Goal: Task Accomplishment & Management: Complete application form

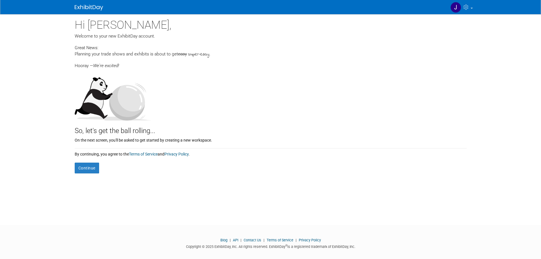
click at [266, 113] on div at bounding box center [271, 95] width 392 height 52
click at [89, 171] on button "Continue" at bounding box center [87, 167] width 24 height 11
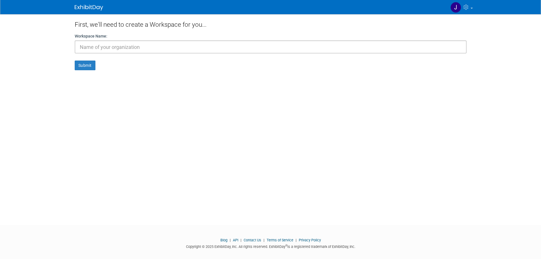
click at [328, 143] on div "First, we'll need to create a Workspace for you... Workspace Name: Submit" at bounding box center [270, 114] width 400 height 200
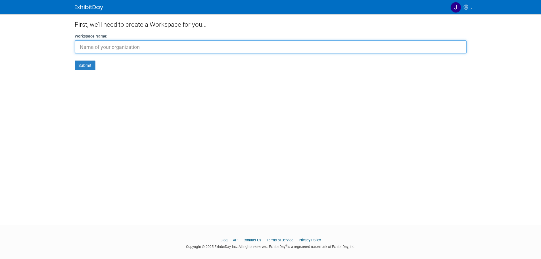
click at [150, 48] on input "text" at bounding box center [271, 46] width 392 height 13
type input "IEWC"
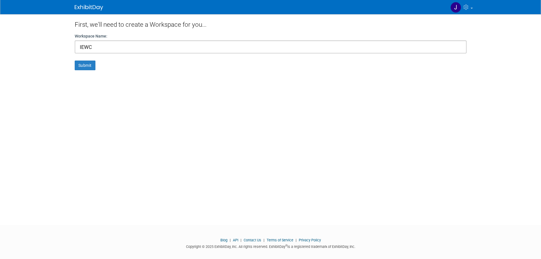
click at [81, 60] on form "Workspace Name: IEWC Submit" at bounding box center [271, 51] width 392 height 37
click at [83, 62] on button "Submit" at bounding box center [85, 65] width 21 height 10
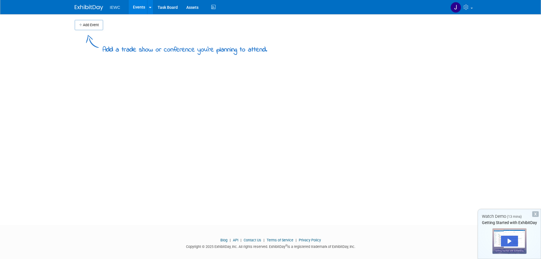
click at [160, 78] on div "Add Event Add a trade show or conference you're planning to attend. New Event D…" at bounding box center [270, 114] width 400 height 200
click at [92, 26] on button "Add Event" at bounding box center [89, 25] width 28 height 10
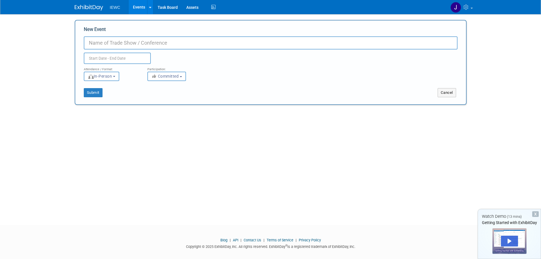
click at [138, 30] on div "New Event Duplicate Event Warning" at bounding box center [270, 45] width 373 height 38
click at [137, 40] on input "New Event" at bounding box center [270, 42] width 373 height 13
type input "EWPTE"
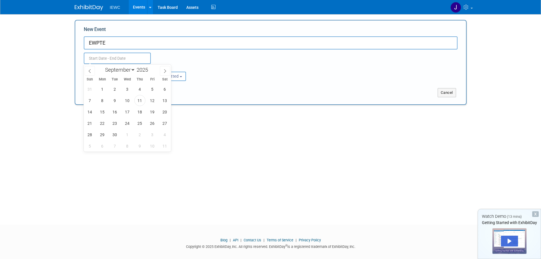
click at [125, 57] on input "text" at bounding box center [117, 58] width 67 height 11
click at [167, 71] on icon at bounding box center [165, 71] width 4 height 4
click at [165, 72] on icon at bounding box center [165, 71] width 4 height 4
select select "11"
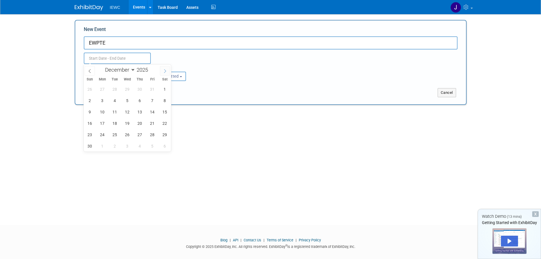
click at [165, 72] on icon at bounding box center [165, 71] width 4 height 4
type input "2026"
click at [165, 72] on icon at bounding box center [165, 71] width 4 height 4
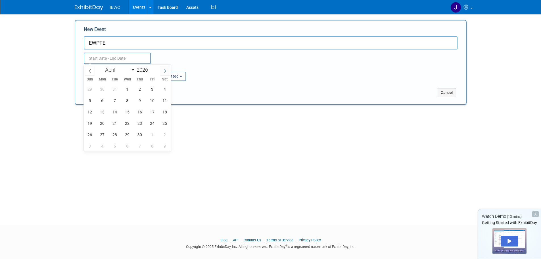
click at [165, 72] on icon at bounding box center [165, 71] width 4 height 4
select select "4"
click at [104, 99] on span "4" at bounding box center [102, 100] width 11 height 11
click at [131, 100] on span "6" at bounding box center [127, 100] width 11 height 11
type input "May 4, 2026 to May 6, 2026"
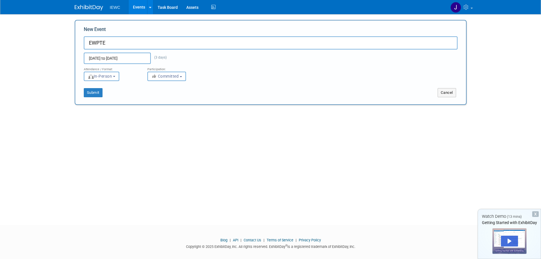
click at [168, 144] on div "Add Event Add a trade show or conference you're planning to attend. New Event E…" at bounding box center [270, 114] width 400 height 200
click at [93, 91] on button "Submit" at bounding box center [93, 92] width 19 height 9
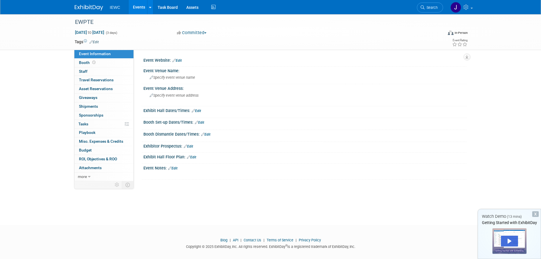
click at [208, 201] on div "EWPTE [DATE] to [DATE] (3 days) [DATE] to [DATE] Committed Committed Considerin…" at bounding box center [270, 114] width 541 height 200
click at [86, 64] on span "Booth" at bounding box center [88, 62] width 18 height 5
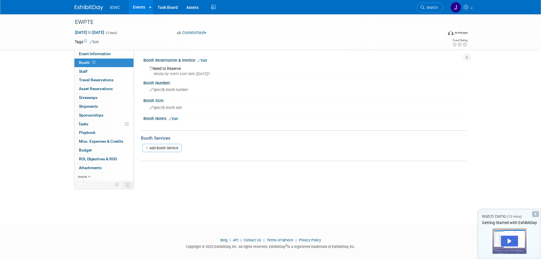
click at [415, 210] on div "EWPTE [DATE] to [DATE] (3 days) [DATE] to [DATE] Committed Committed Considerin…" at bounding box center [270, 114] width 541 height 200
click at [323, 158] on div "Booth Services Add Booth Service" at bounding box center [304, 145] width 326 height 31
click at [91, 71] on link "0 Staff 0" at bounding box center [103, 71] width 59 height 9
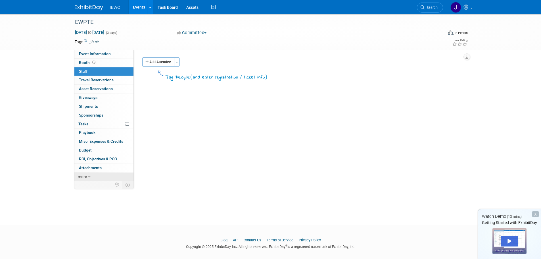
click at [90, 177] on icon at bounding box center [89, 177] width 3 height 4
